Goal: Check status: Check status

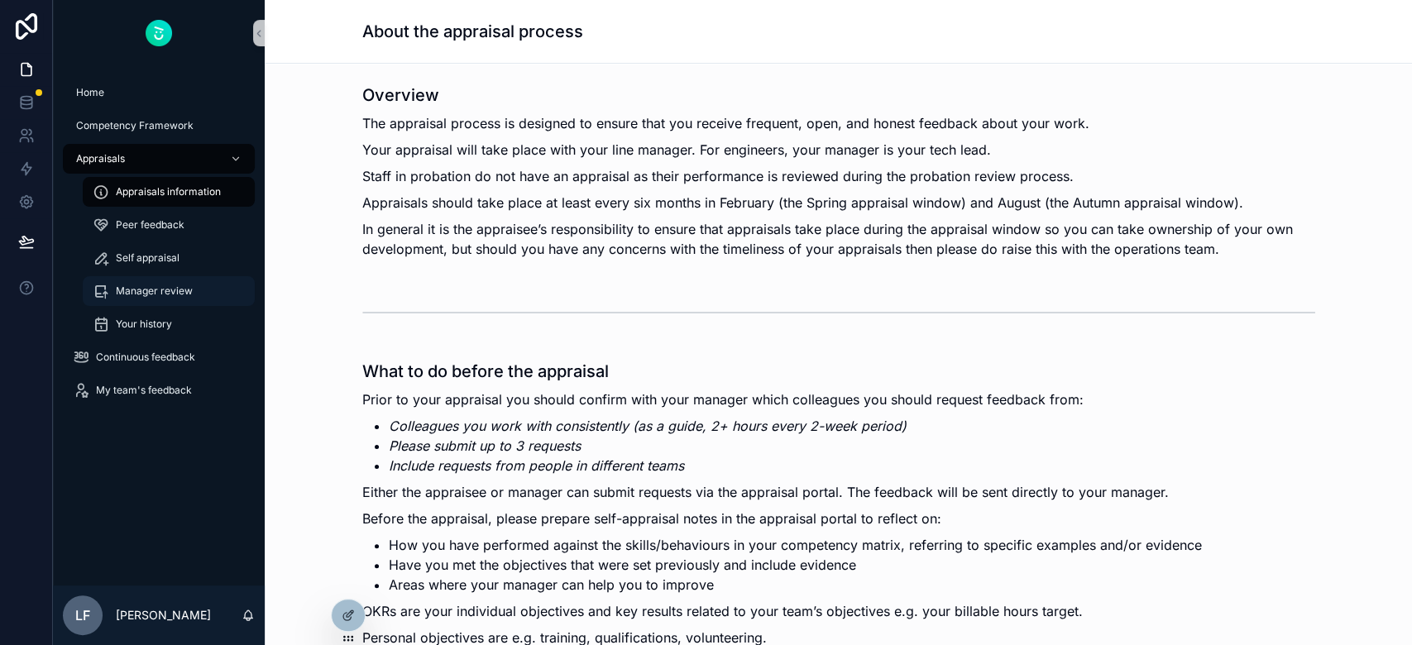
click at [122, 294] on span "Manager review" at bounding box center [154, 291] width 77 height 13
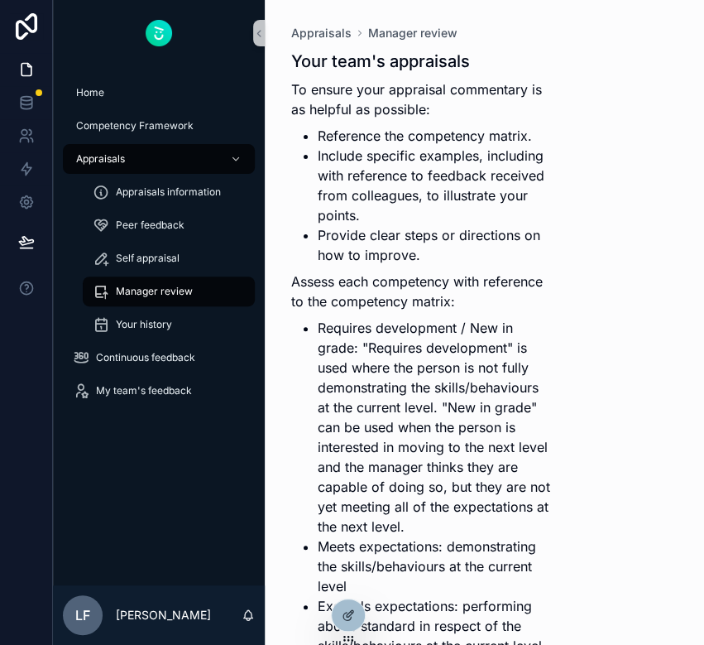
click at [136, 288] on span "Manager review" at bounding box center [154, 291] width 77 height 13
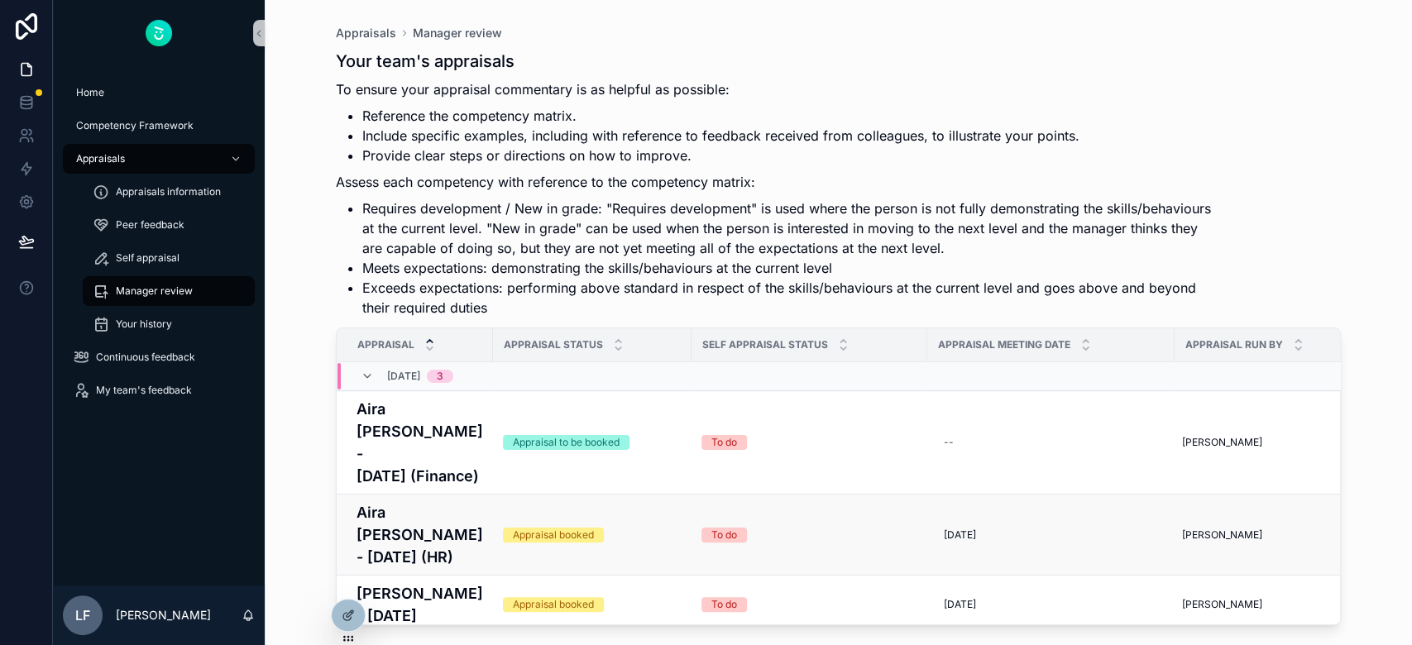
click at [546, 543] on div "Appraisal booked" at bounding box center [553, 535] width 81 height 15
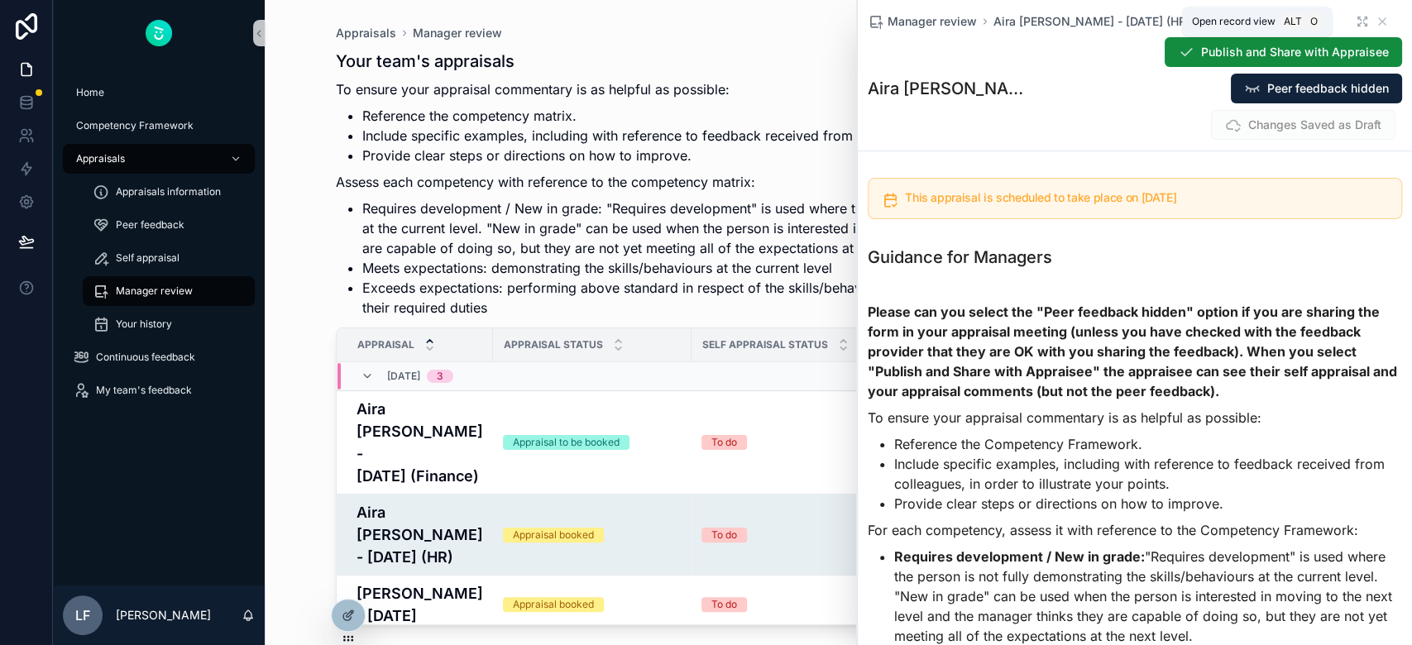
click at [1359, 21] on icon "scrollable content" at bounding box center [1360, 18] width 3 height 3
